Goal: Task Accomplishment & Management: Complete application form

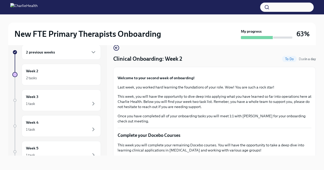
scroll to position [394, 0]
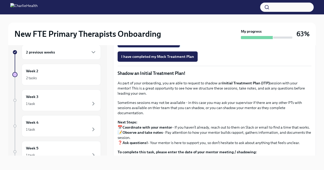
click at [161, 45] on span "Upload Mock Treatment Plan" at bounding box center [148, 42] width 55 height 5
click at [0, 0] on input "Upload Mock Treatment Plan" at bounding box center [0, 0] width 0 height 0
click at [158, 45] on span "Upload Mock Treatment Plan" at bounding box center [148, 42] width 55 height 5
click at [0, 0] on input "Upload Mock Treatment Plan" at bounding box center [0, 0] width 0 height 0
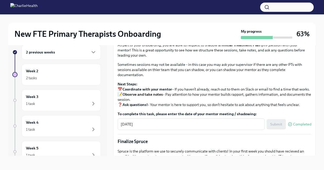
scroll to position [431, 0]
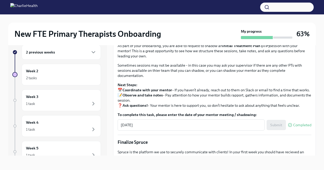
click at [186, 24] on button "I have completed my Mock Treatment Plan" at bounding box center [158, 19] width 80 height 10
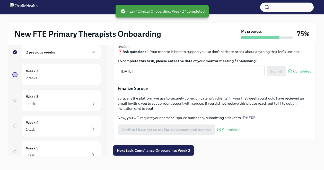
scroll to position [573, 0]
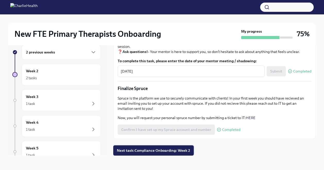
click at [178, 155] on button "Next task : Compliance Onboarding: Week 2" at bounding box center [153, 151] width 81 height 10
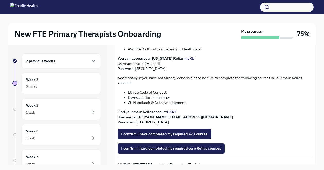
scroll to position [146, 0]
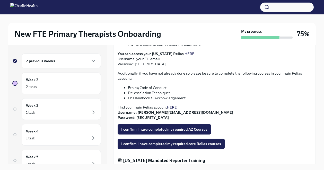
click at [174, 105] on strong "HERE" at bounding box center [172, 107] width 10 height 5
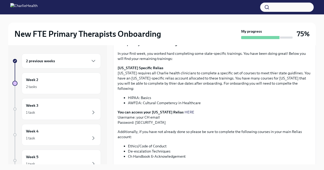
scroll to position [85, 0]
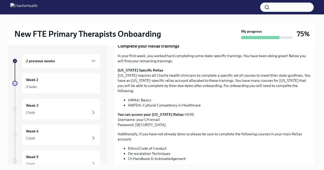
click at [185, 112] on link "HERE" at bounding box center [190, 114] width 10 height 5
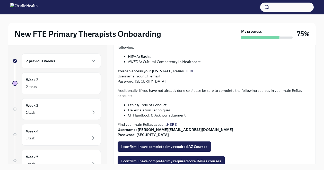
scroll to position [129, 0]
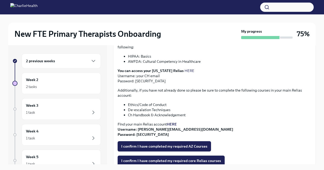
click at [185, 69] on link "HERE" at bounding box center [190, 71] width 10 height 5
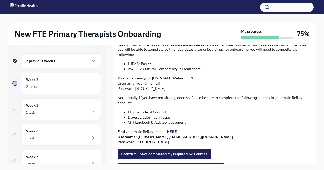
scroll to position [143, 0]
